Goal: Information Seeking & Learning: Learn about a topic

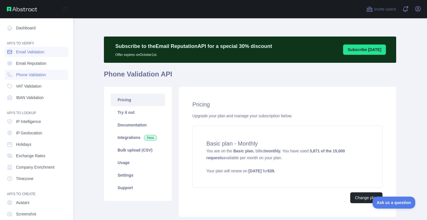
click at [43, 53] on span "Email Validation" at bounding box center [30, 52] width 28 height 6
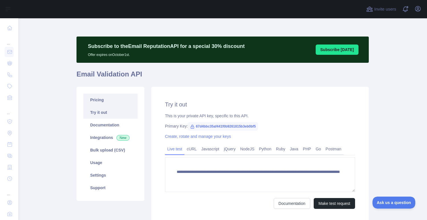
click at [100, 99] on link "Pricing" at bounding box center [110, 100] width 54 height 13
